Goal: Transaction & Acquisition: Purchase product/service

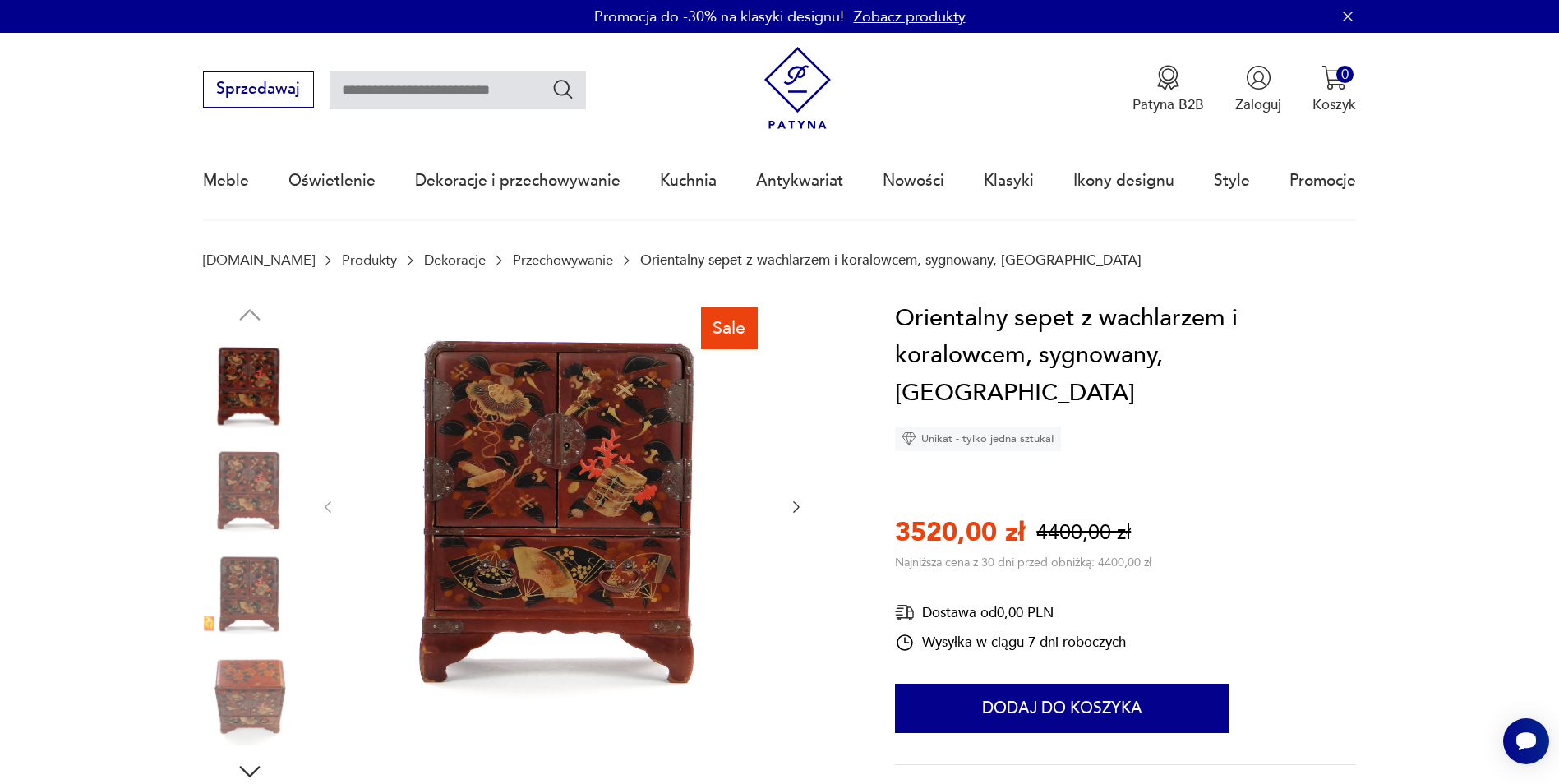
click at [258, 478] on img at bounding box center [250, 489] width 93 height 93
click at [239, 526] on img at bounding box center [250, 489] width 93 height 93
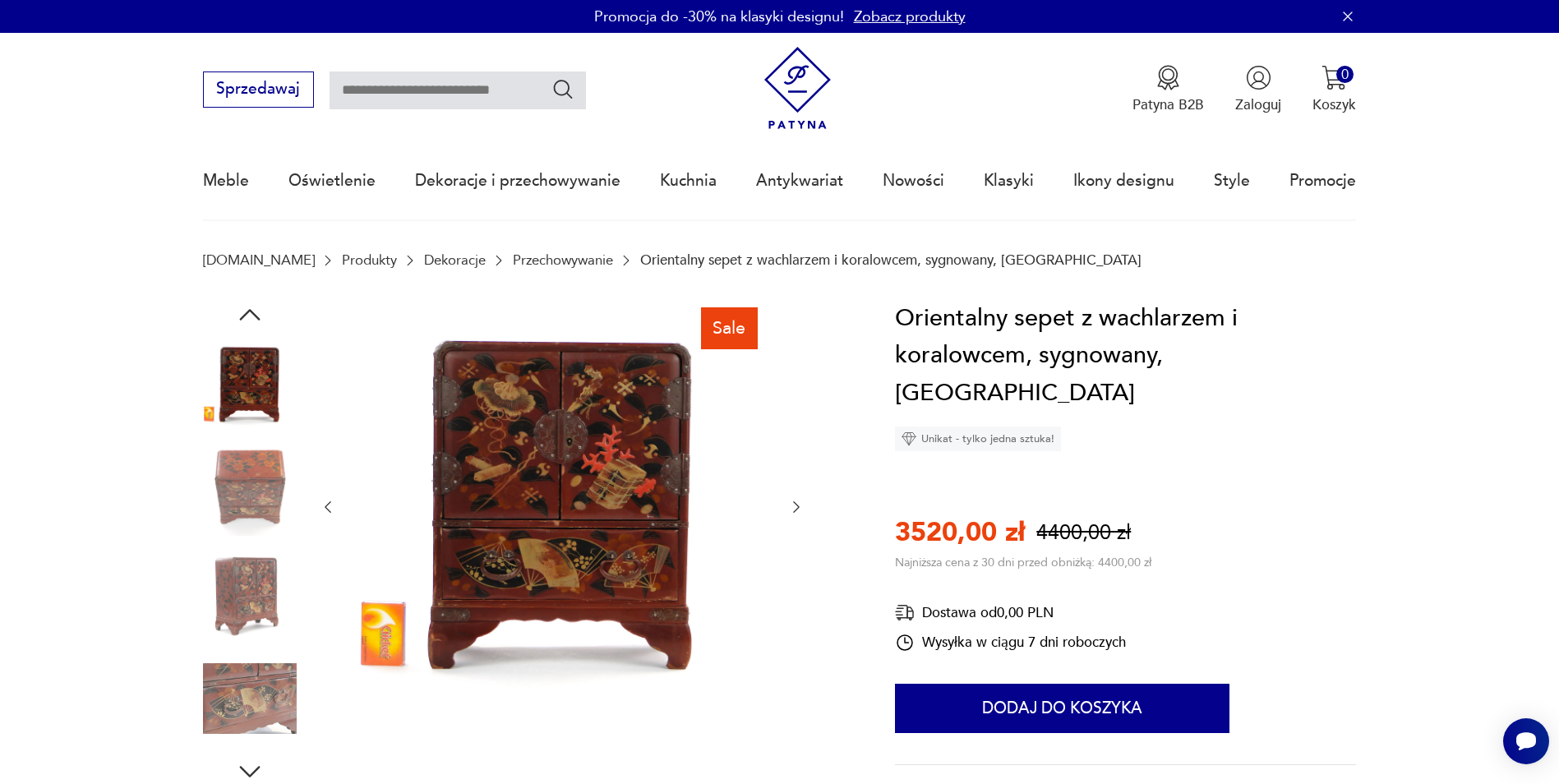
click at [239, 597] on img at bounding box center [250, 594] width 93 height 93
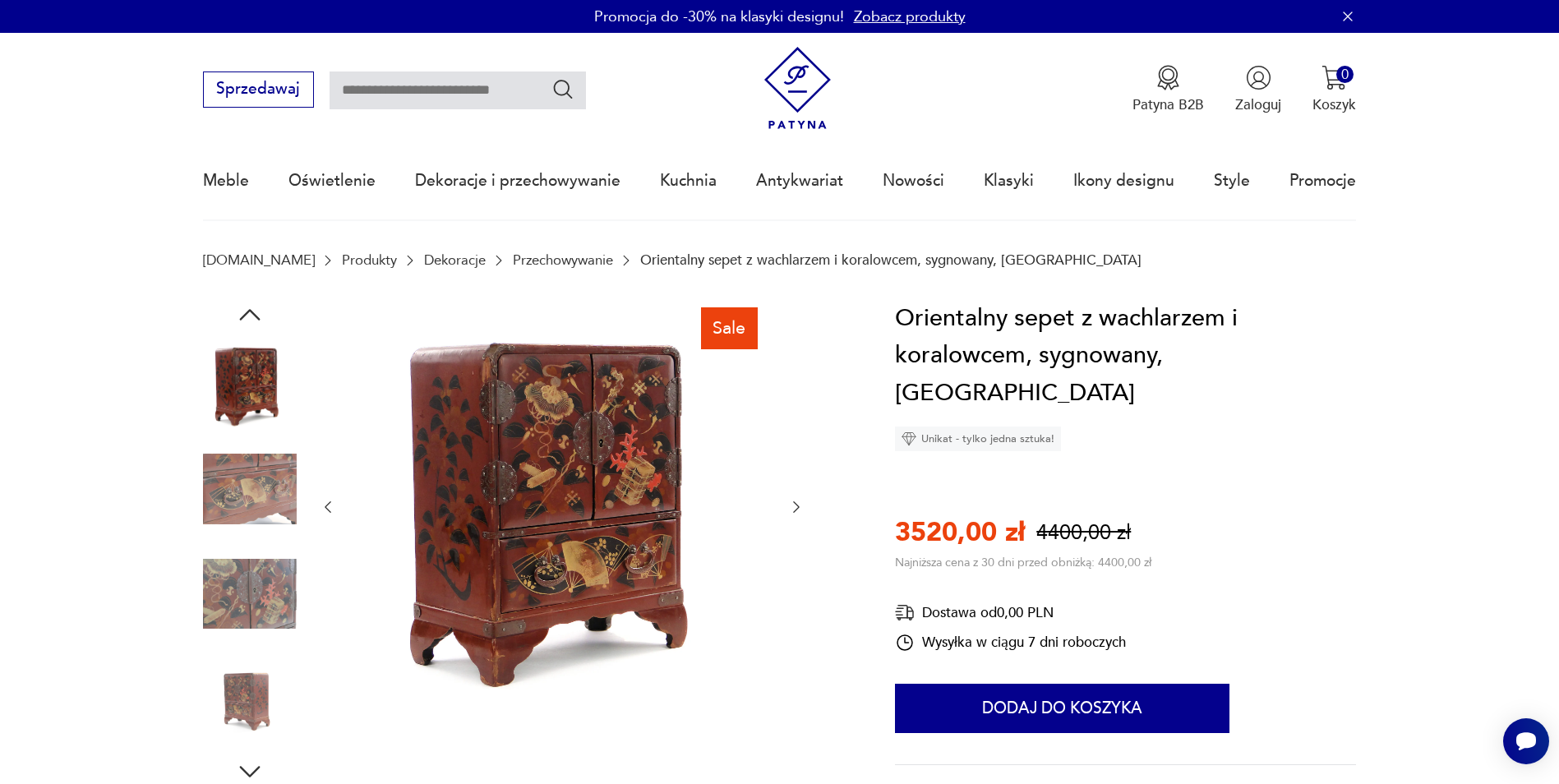
click at [235, 680] on img at bounding box center [250, 698] width 93 height 93
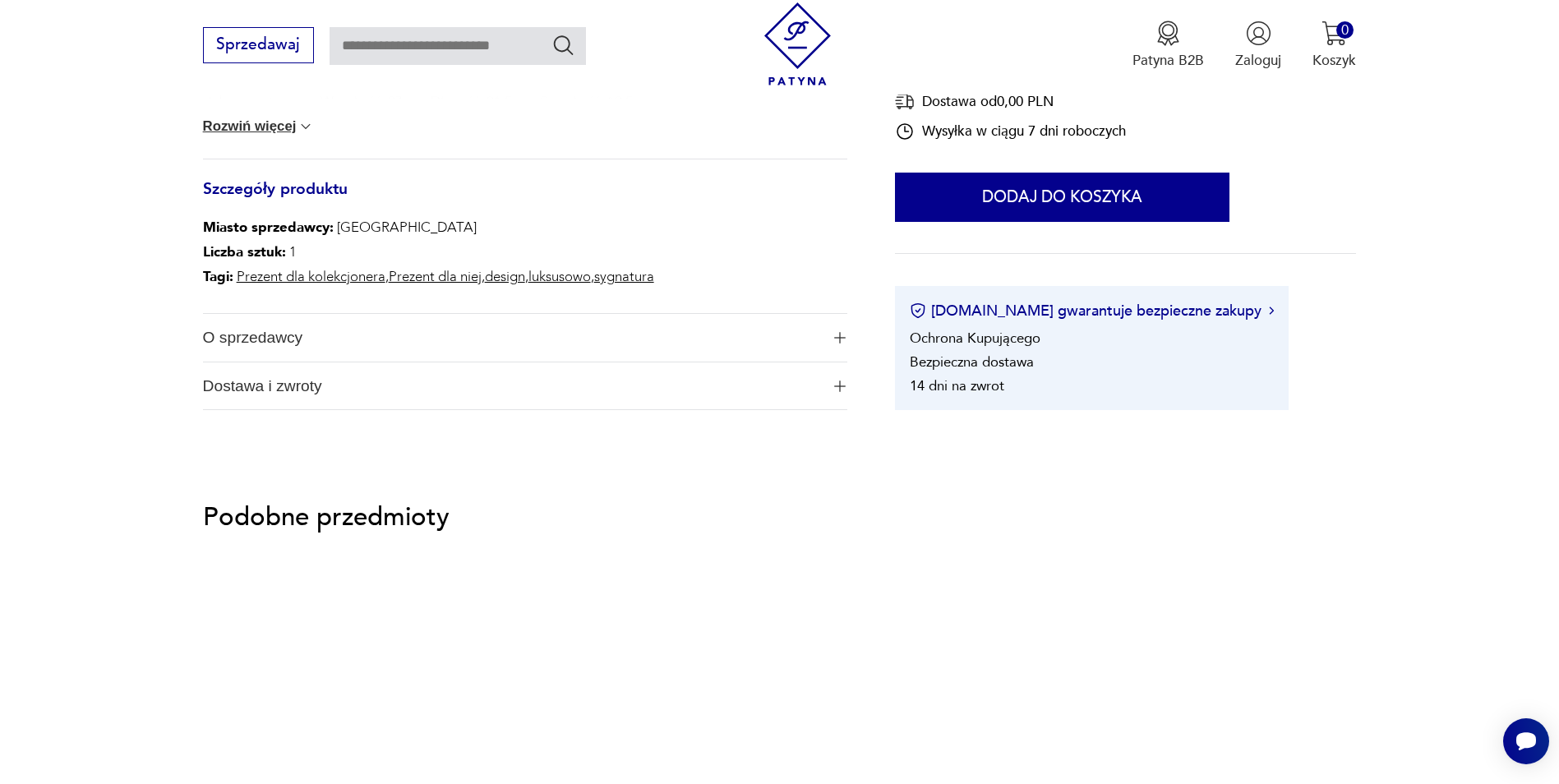
scroll to position [1232, 0]
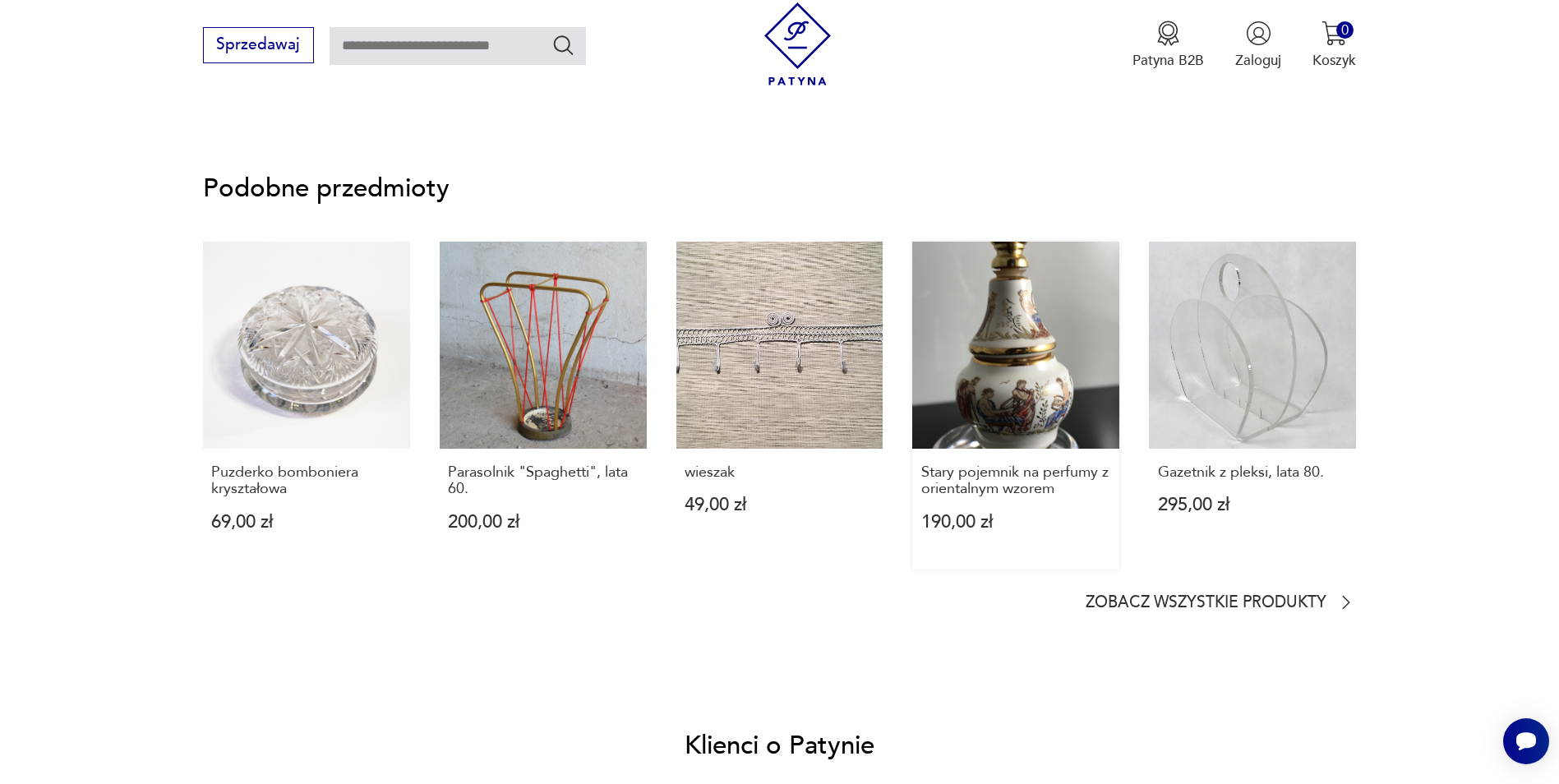
click at [1026, 367] on link "Stary pojemnik na perfumy z orientalnym wzorem 190,00 zł" at bounding box center [1015, 405] width 208 height 328
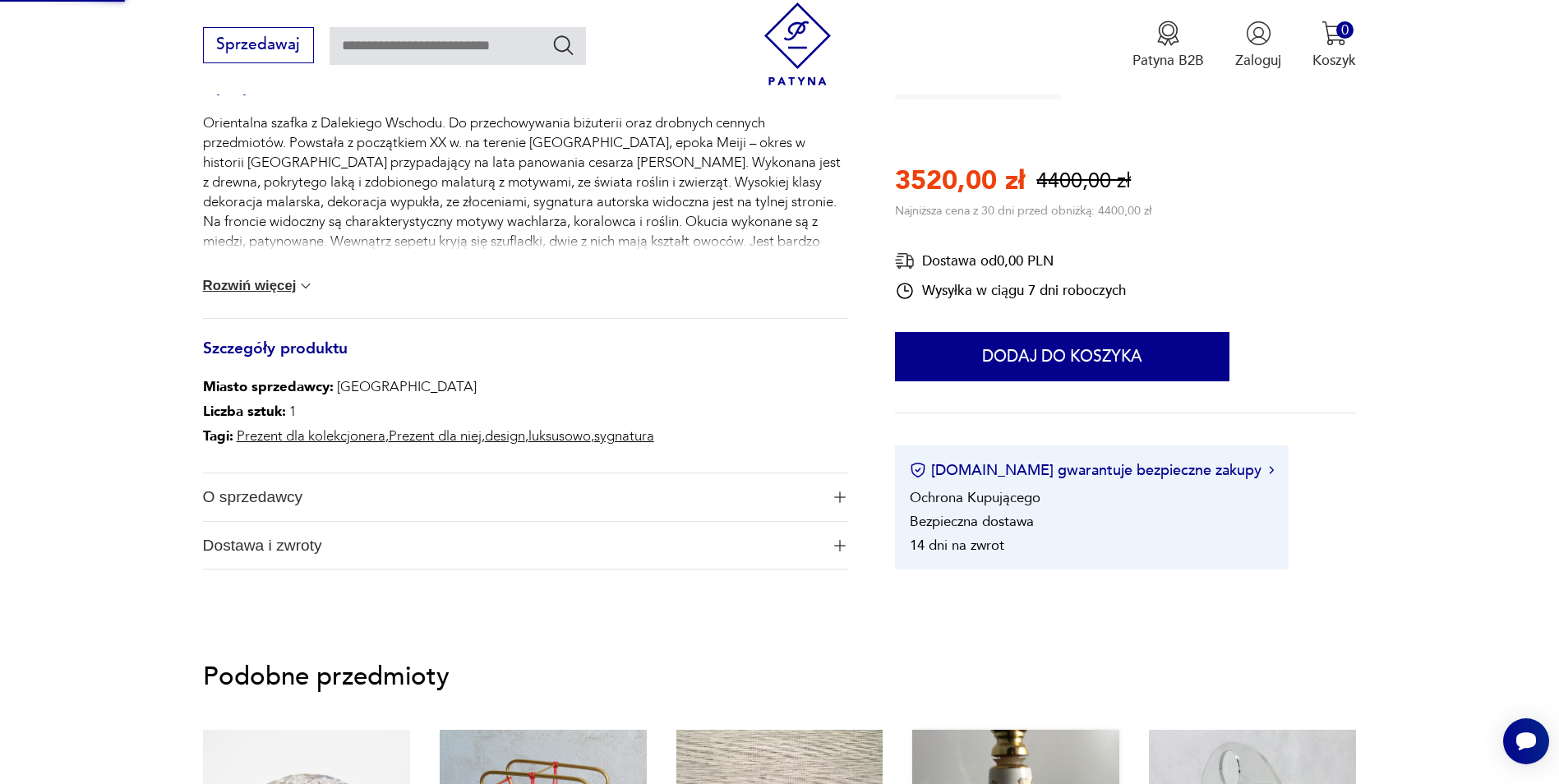
scroll to position [128, 0]
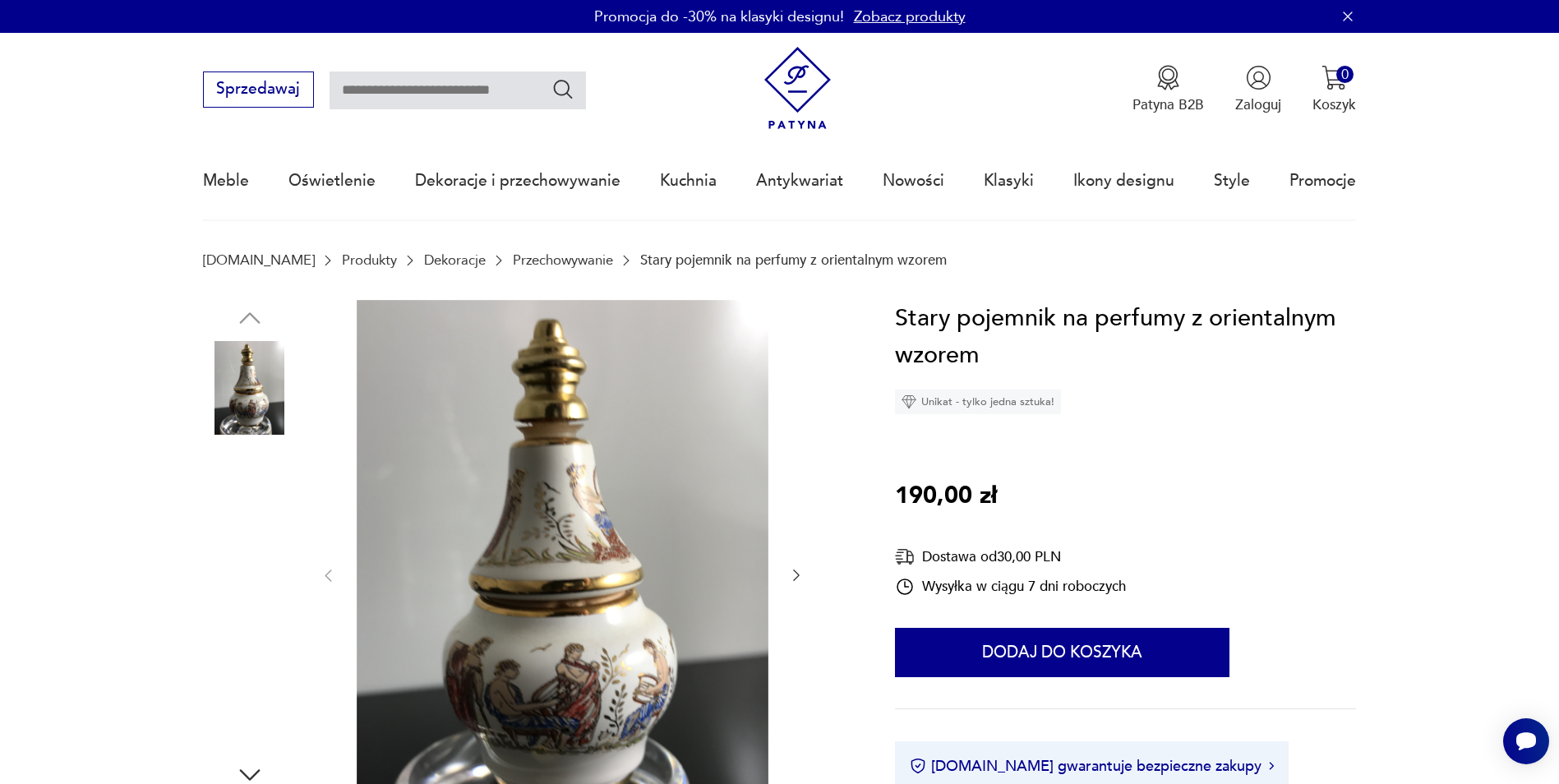
click at [215, 598] on img at bounding box center [250, 597] width 93 height 93
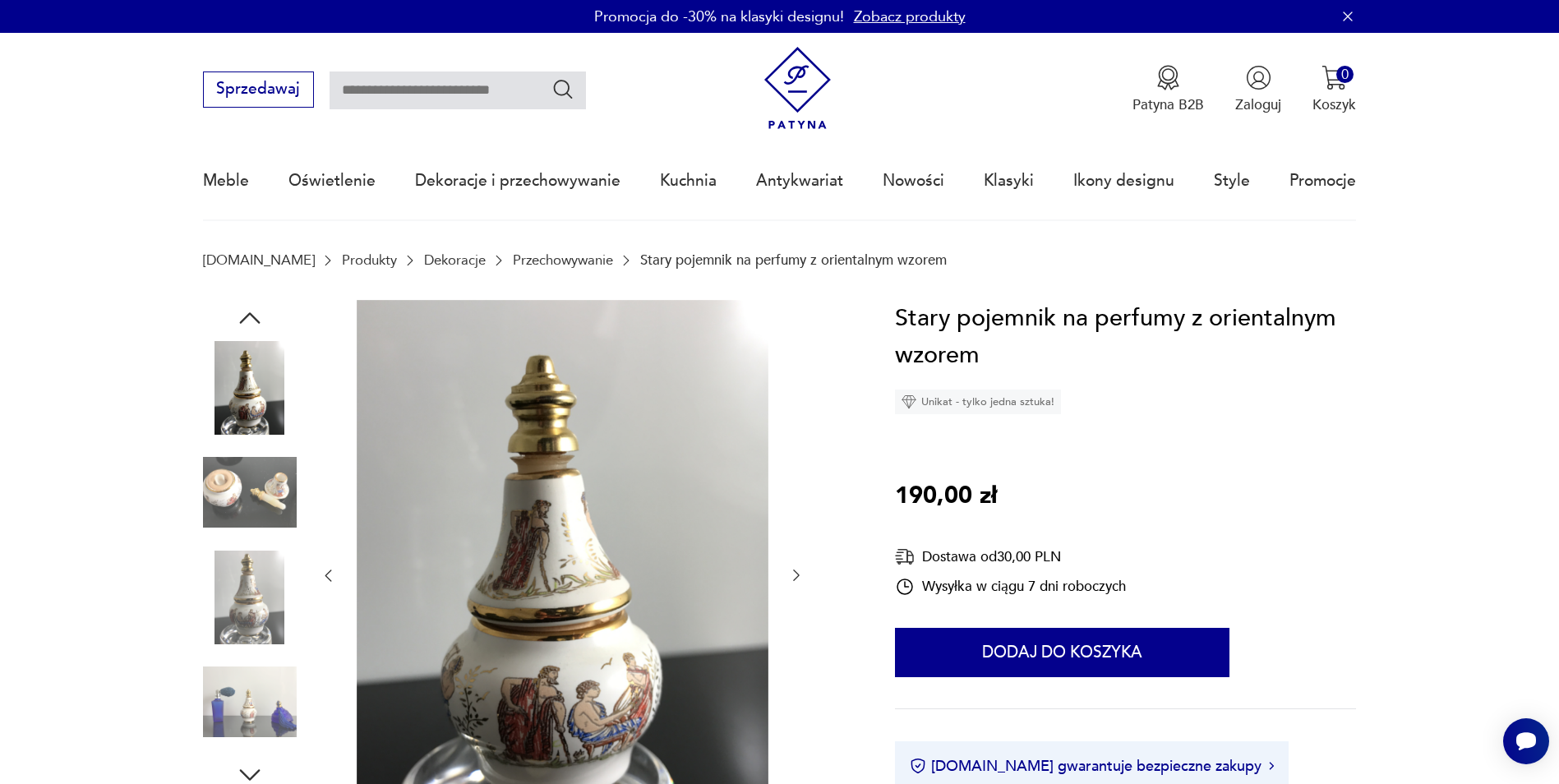
click at [247, 503] on img at bounding box center [250, 492] width 93 height 93
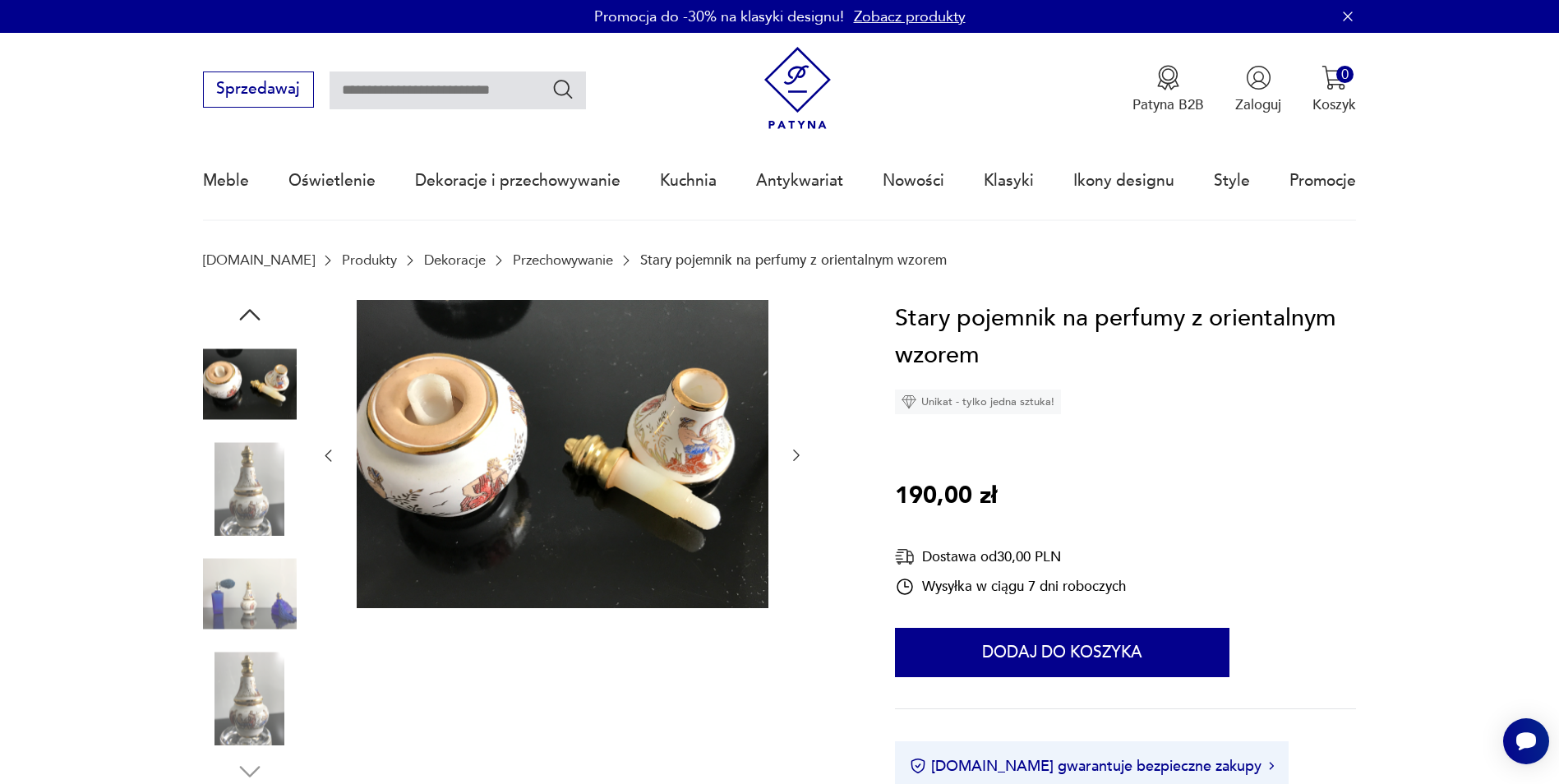
click at [256, 552] on img at bounding box center [250, 594] width 93 height 93
